Goal: Task Accomplishment & Management: Manage account settings

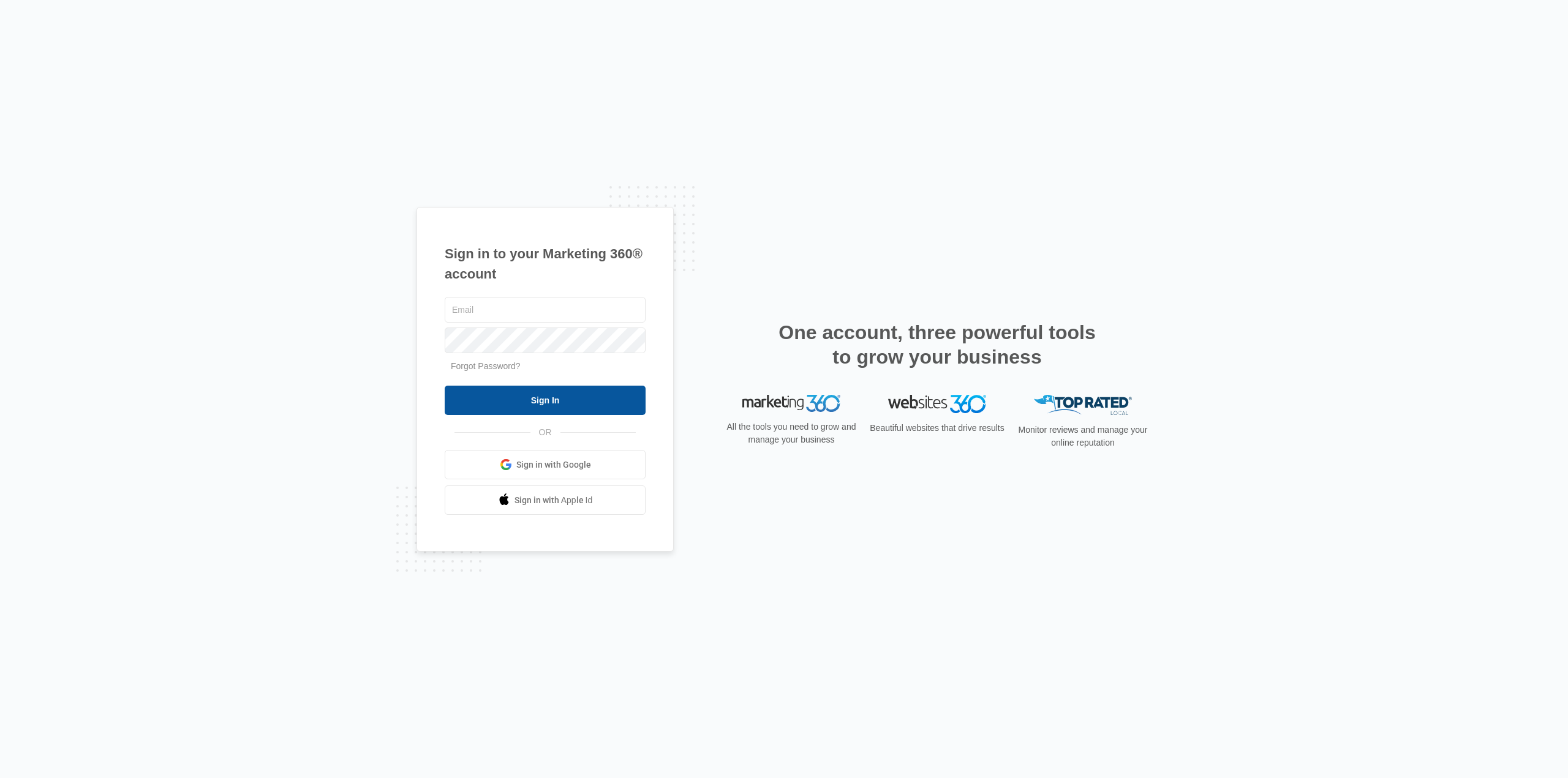
type input "[DOMAIN_NAME][EMAIL_ADDRESS][DOMAIN_NAME]"
click at [578, 395] on input "Sign In" at bounding box center [545, 400] width 201 height 29
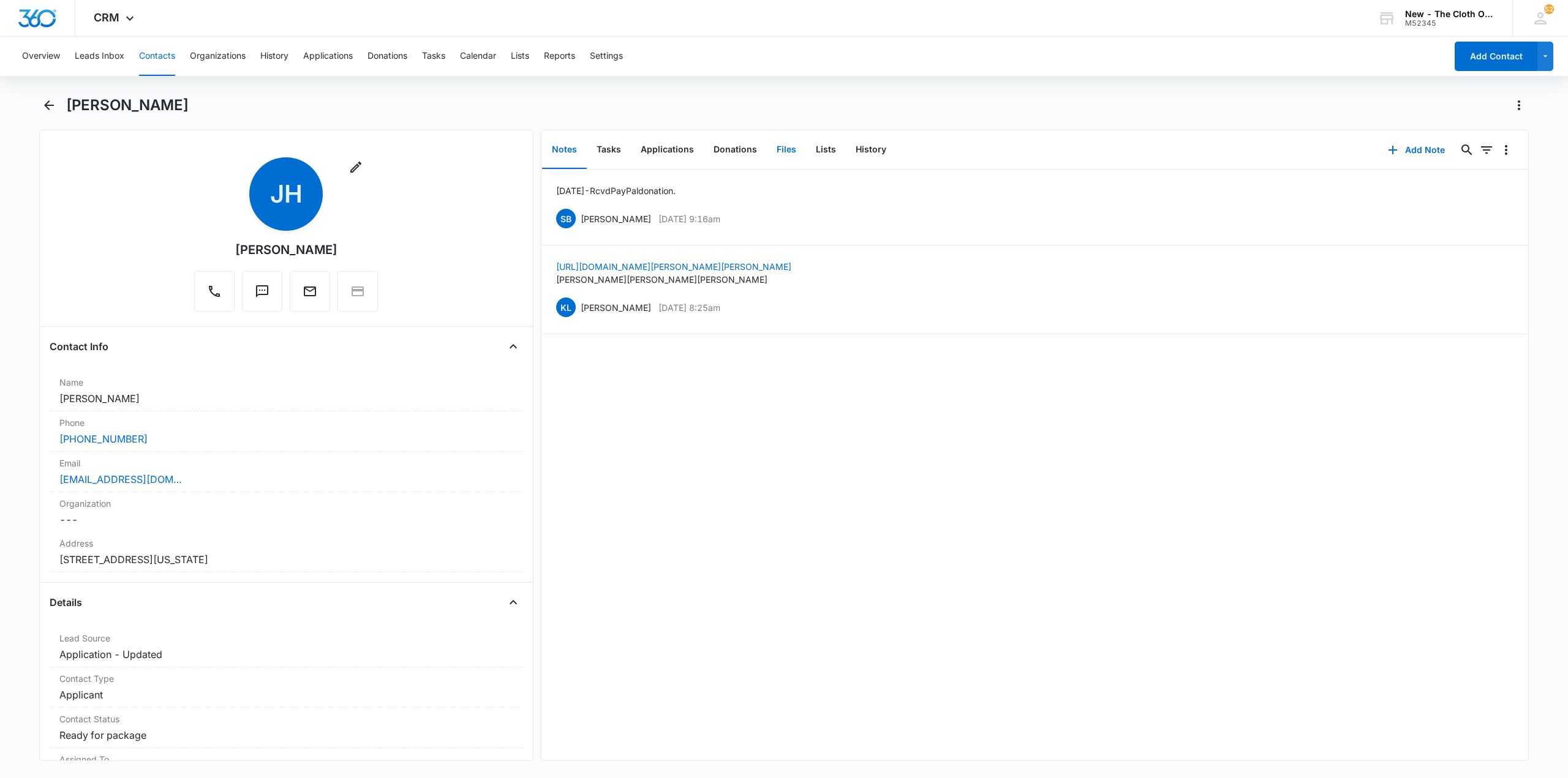
click at [766, 139] on button "Files" at bounding box center [785, 150] width 39 height 38
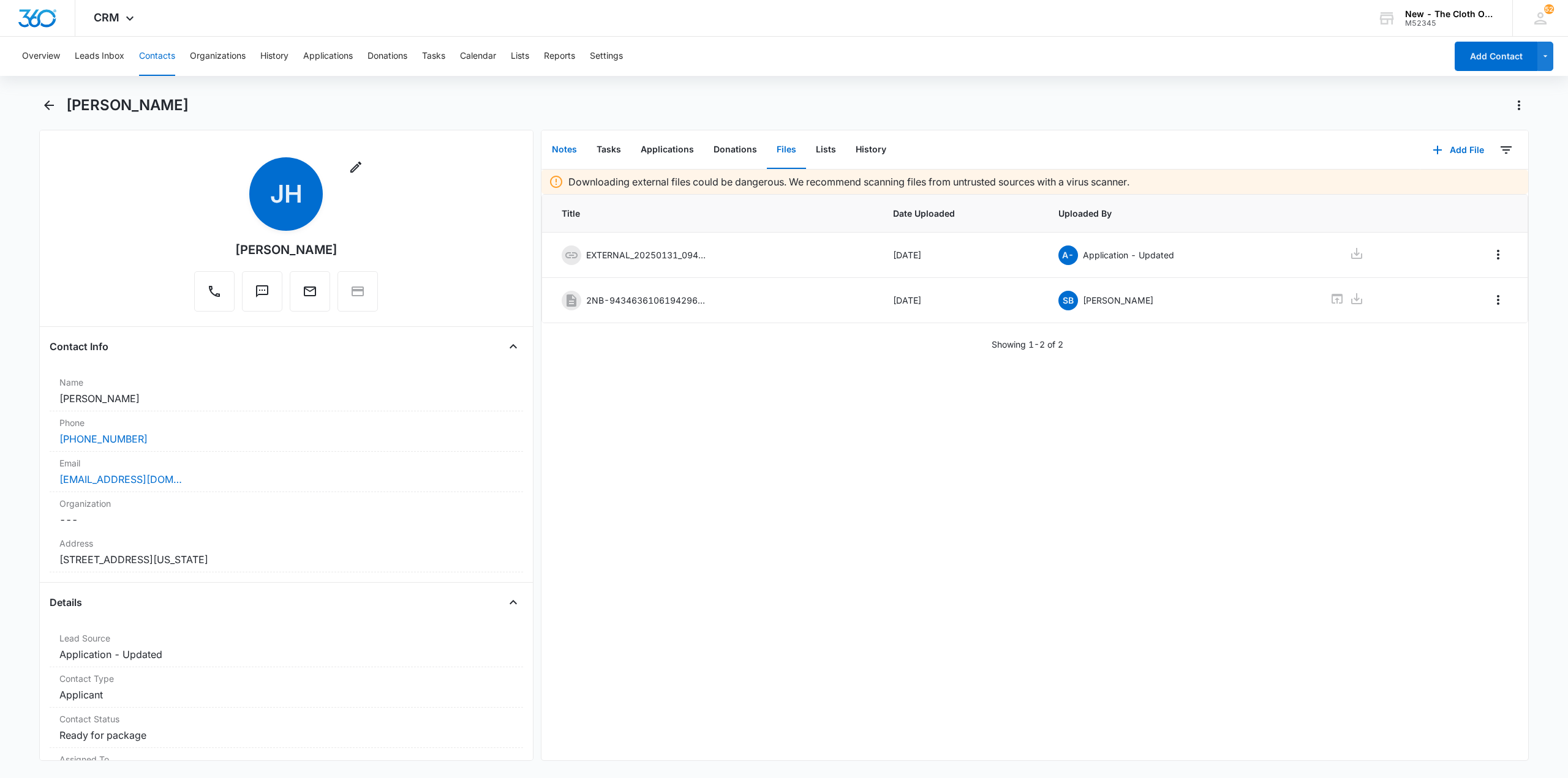
click at [565, 147] on button "Notes" at bounding box center [564, 150] width 44 height 38
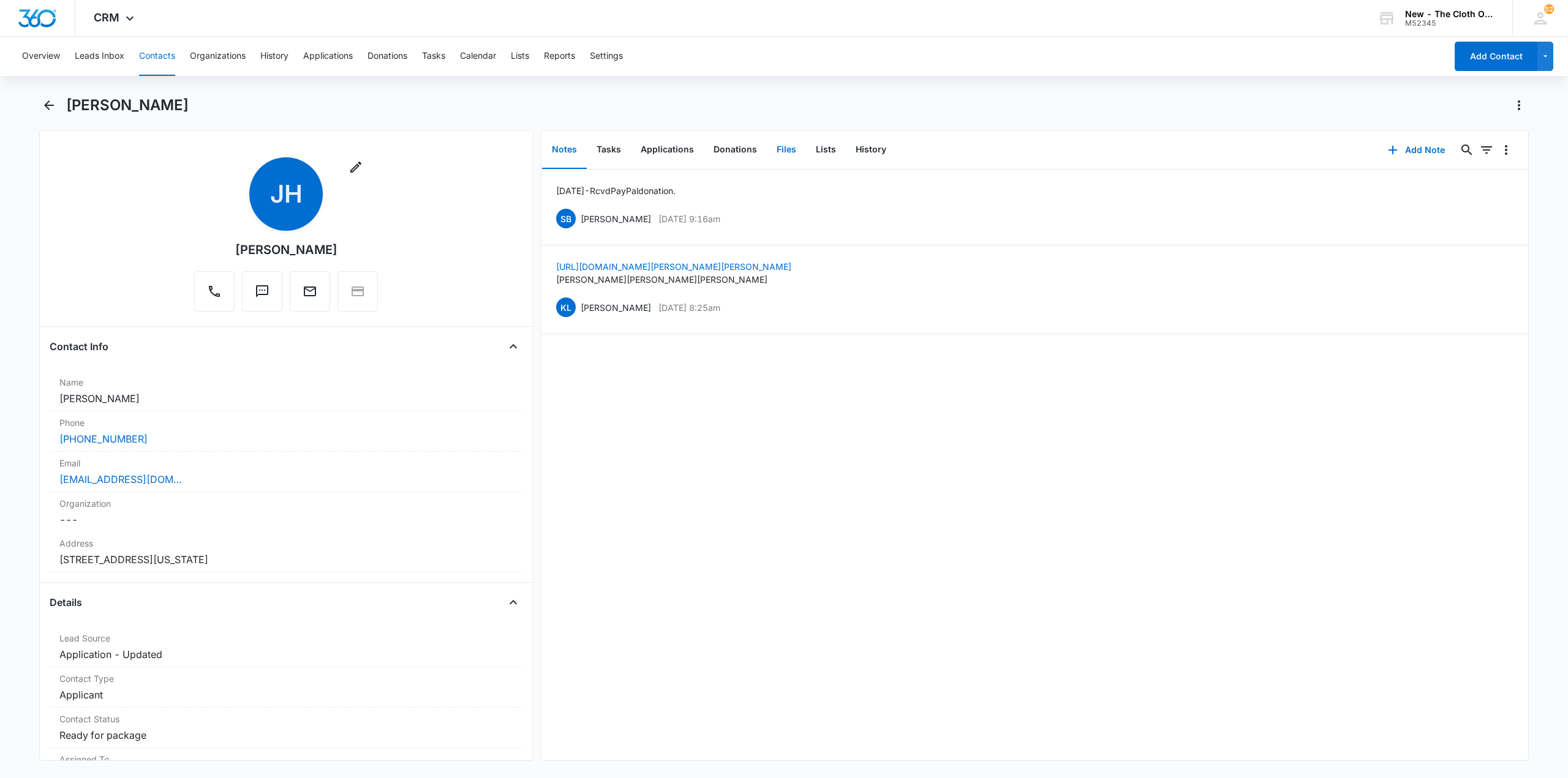
click at [773, 145] on button "Files" at bounding box center [785, 150] width 39 height 38
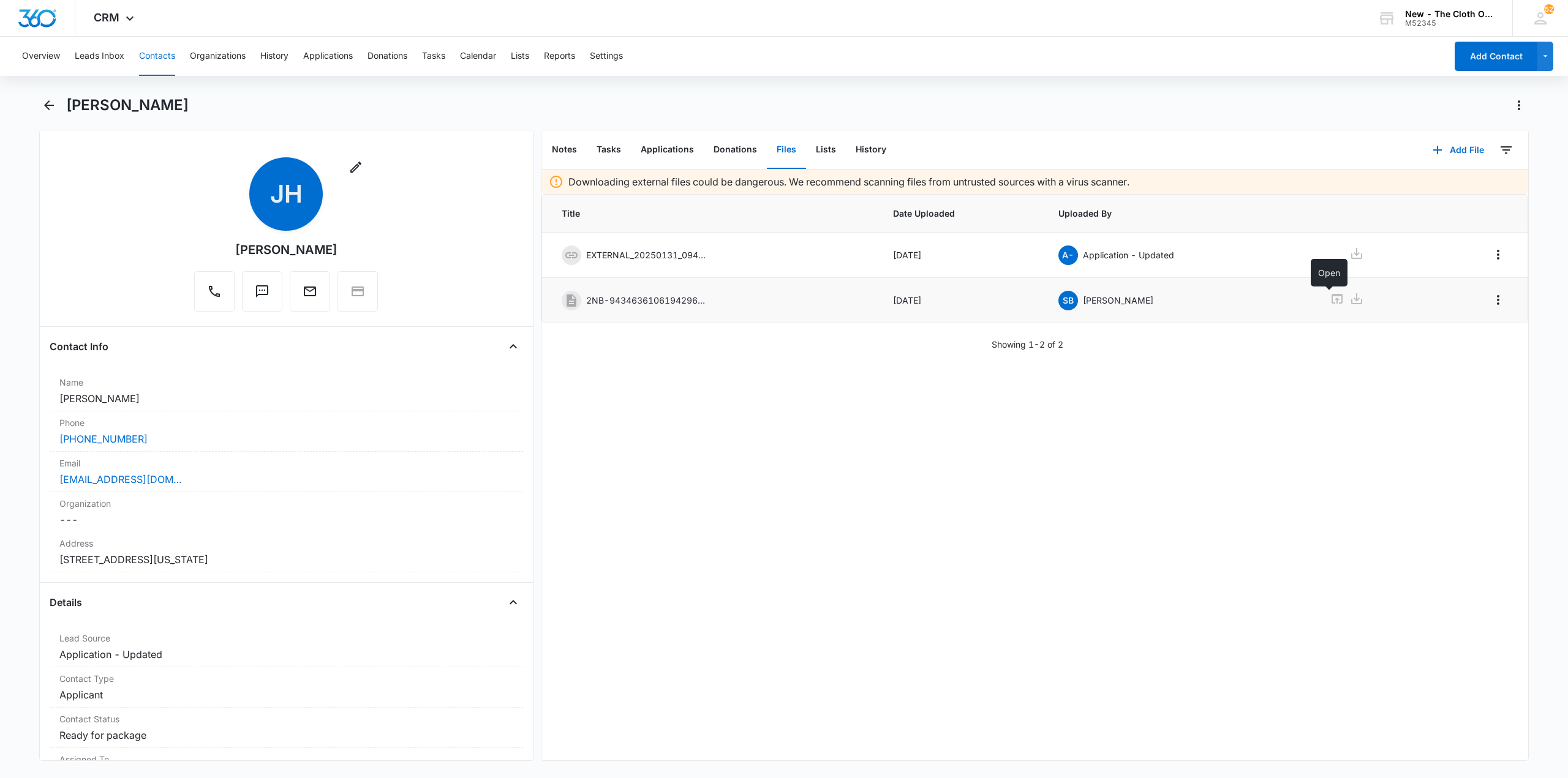
click at [1329, 299] on icon at bounding box center [1336, 299] width 14 height 14
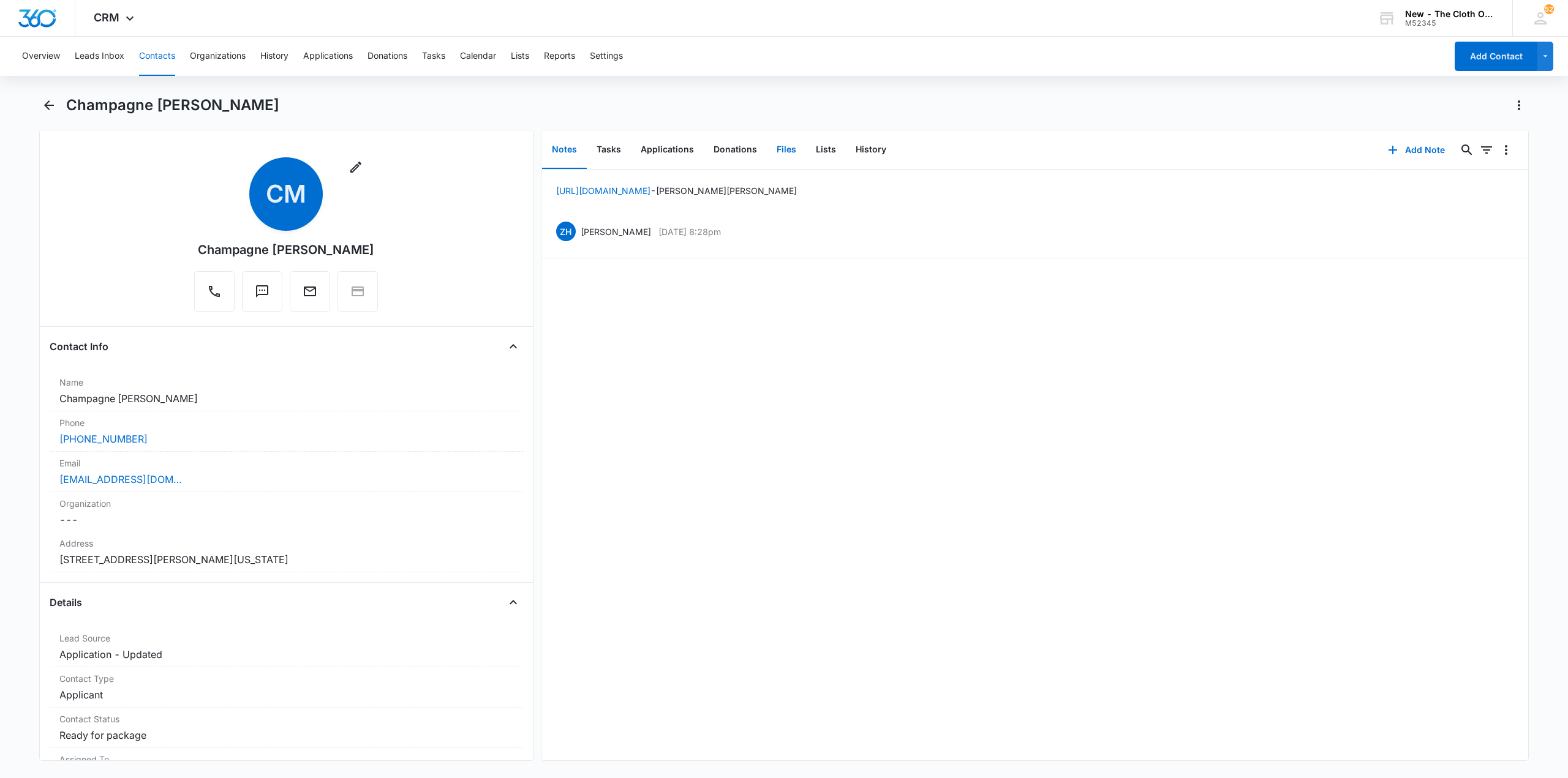
click at [794, 151] on button "Files" at bounding box center [785, 150] width 39 height 38
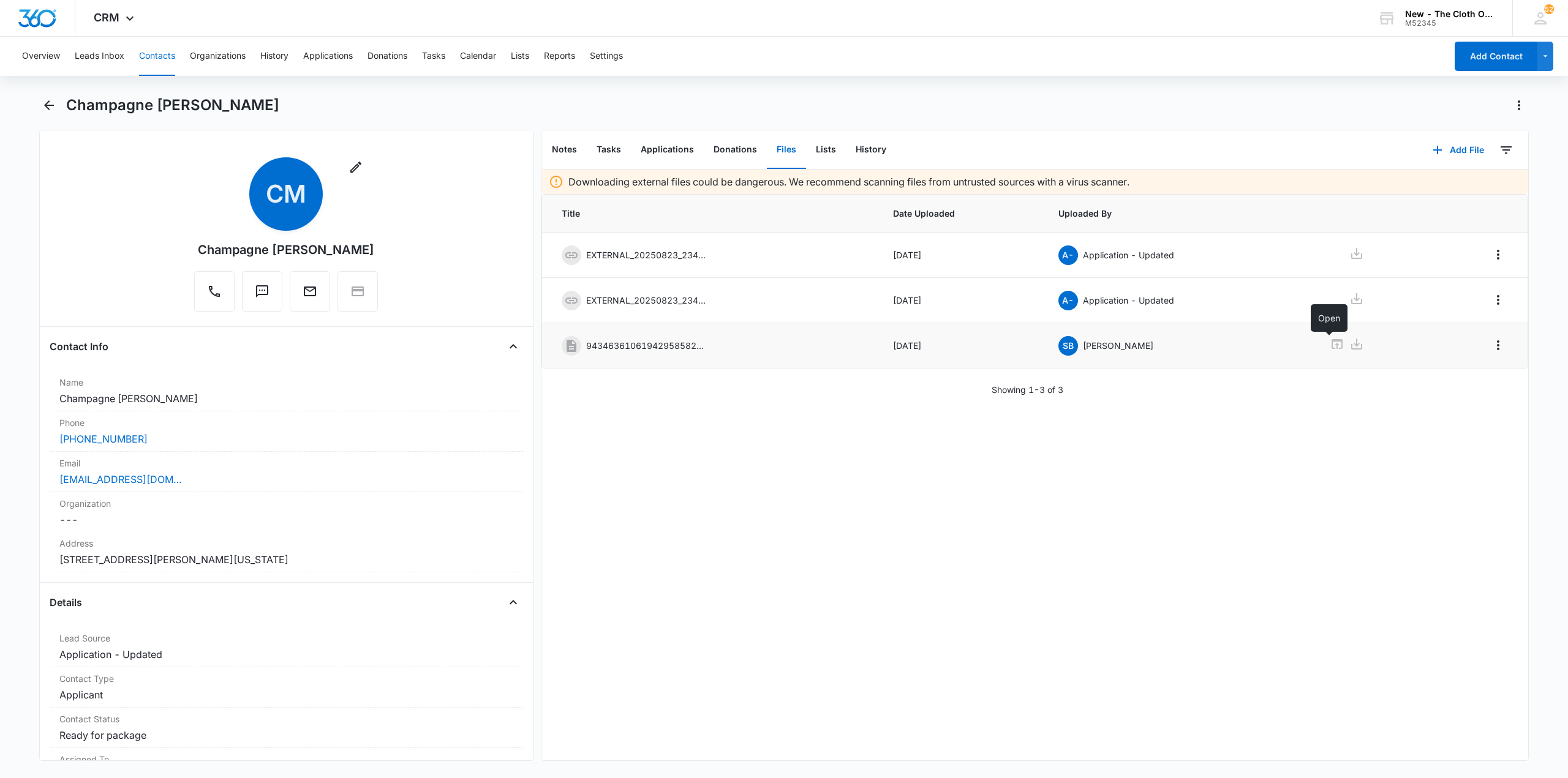
click at [1332, 342] on icon at bounding box center [1337, 344] width 11 height 10
